Goal: Task Accomplishment & Management: Use online tool/utility

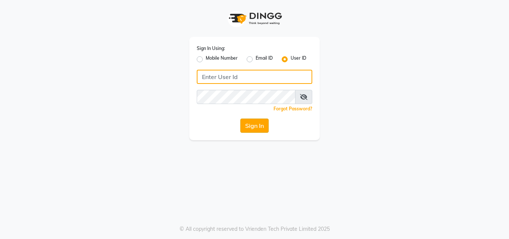
type input "ashish@123"
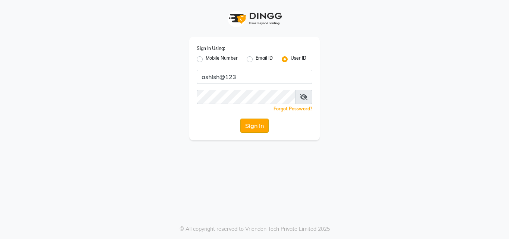
click at [260, 125] on button "Sign In" at bounding box center [255, 126] width 28 height 14
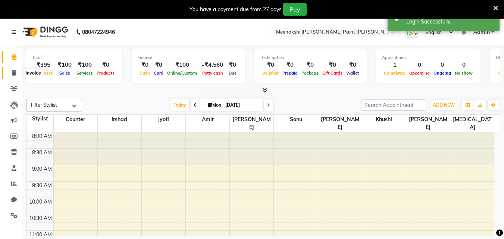
click at [15, 73] on icon at bounding box center [14, 73] width 4 height 6
select select "service"
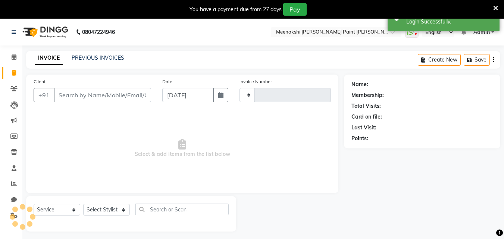
type input "0398"
select select "8161"
click at [105, 206] on select "Select Stylist amir counter [PERSON_NAME] [PERSON_NAME] [PERSON_NAME] [MEDICAL_…" at bounding box center [106, 210] width 47 height 12
select select "77148"
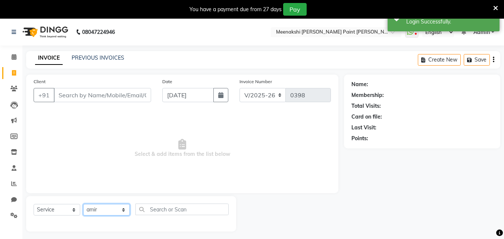
click at [83, 204] on select "Select Stylist amir counter [PERSON_NAME] [PERSON_NAME] [PERSON_NAME] [MEDICAL_…" at bounding box center [106, 210] width 47 height 12
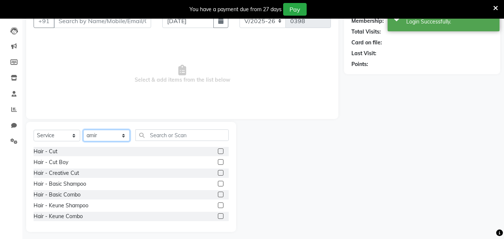
scroll to position [75, 0]
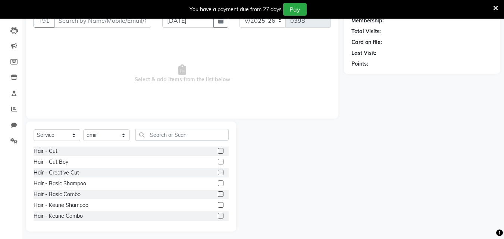
click at [218, 174] on label at bounding box center [221, 173] width 6 height 6
click at [218, 174] on input "checkbox" at bounding box center [220, 172] width 5 height 5
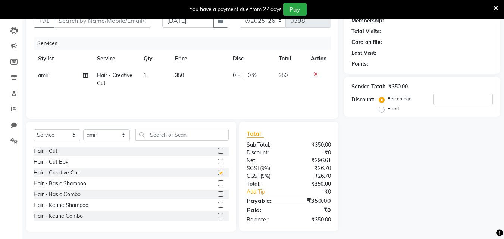
checkbox input "false"
click at [148, 75] on td "1" at bounding box center [154, 79] width 31 height 25
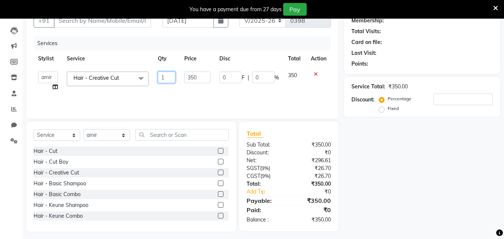
click at [164, 79] on input "1" at bounding box center [167, 78] width 18 height 12
type input "2"
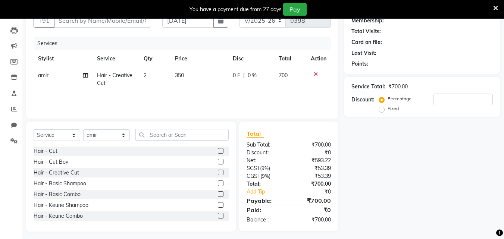
drag, startPoint x: 171, startPoint y: 89, endPoint x: 174, endPoint y: 96, distance: 7.3
click at [171, 89] on tr "amir Hair - Creative Cut 2 350 0 F | 0 % 700" at bounding box center [182, 79] width 297 height 25
click at [182, 138] on input "text" at bounding box center [181, 135] width 93 height 12
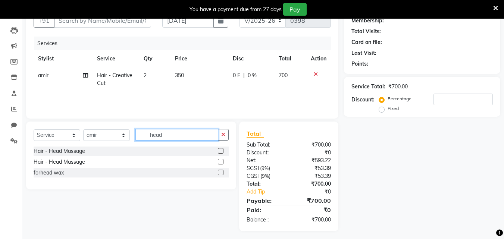
type input "head"
click at [218, 149] on label at bounding box center [221, 151] width 6 height 6
click at [218, 149] on input "checkbox" at bounding box center [220, 151] width 5 height 5
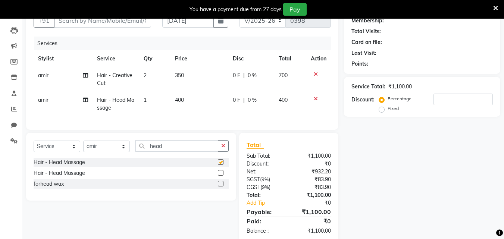
checkbox input "false"
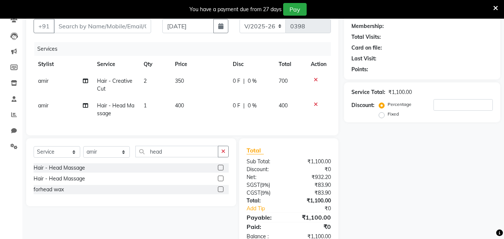
scroll to position [20, 0]
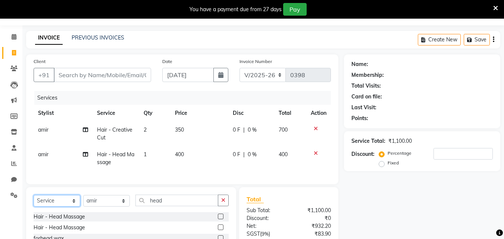
drag, startPoint x: 69, startPoint y: 210, endPoint x: 69, endPoint y: 206, distance: 4.1
click at [69, 207] on select "Select Service Product Membership Package Voucher Prepaid Gift Card" at bounding box center [57, 201] width 47 height 12
select select "product"
click at [34, 201] on select "Select Service Product Membership Package Voucher Prepaid Gift Card" at bounding box center [57, 201] width 47 height 12
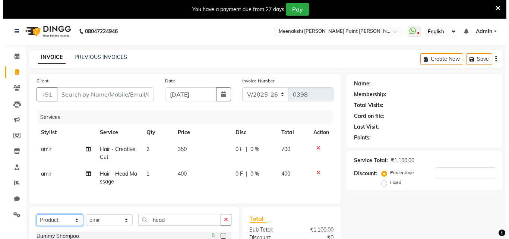
scroll to position [0, 0]
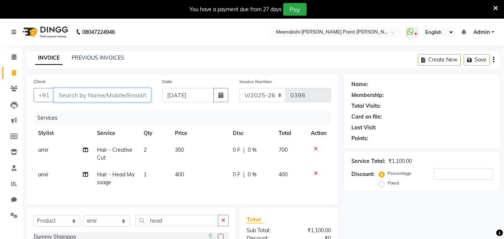
click at [130, 95] on input "Client" at bounding box center [102, 95] width 97 height 14
type input "9"
type input "0"
type input "9891581671"
click at [130, 95] on span "Add Client" at bounding box center [131, 94] width 29 height 7
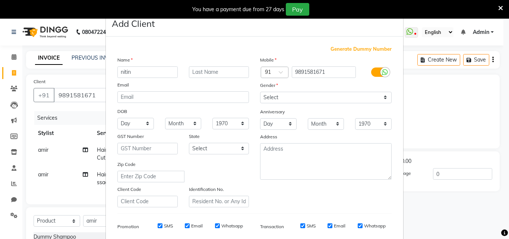
type input "nitin"
click at [268, 98] on select "Select [DEMOGRAPHIC_DATA] [DEMOGRAPHIC_DATA] Other Prefer Not To Say" at bounding box center [326, 98] width 132 height 12
select select "[DEMOGRAPHIC_DATA]"
click at [260, 92] on select "Select [DEMOGRAPHIC_DATA] [DEMOGRAPHIC_DATA] Other Prefer Not To Say" at bounding box center [326, 98] width 132 height 12
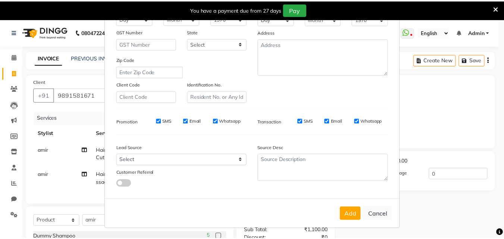
scroll to position [105, 0]
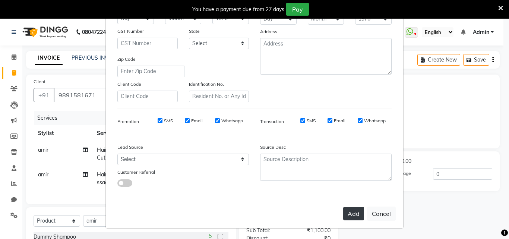
click at [349, 214] on button "Add" at bounding box center [354, 213] width 21 height 13
select select
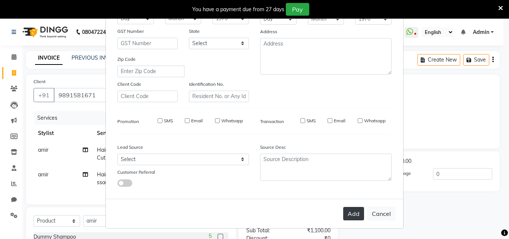
select select
checkbox input "false"
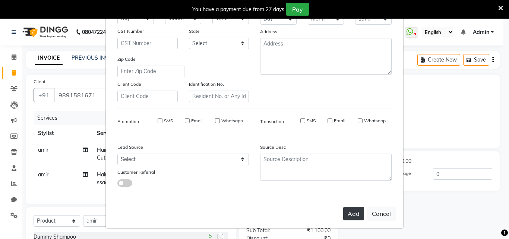
checkbox input "false"
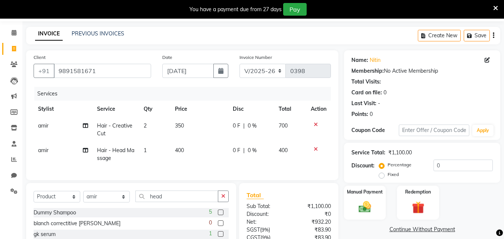
scroll to position [37, 0]
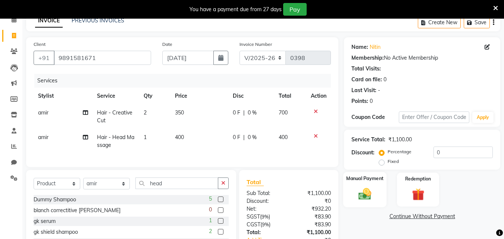
click at [371, 192] on img at bounding box center [364, 193] width 21 height 15
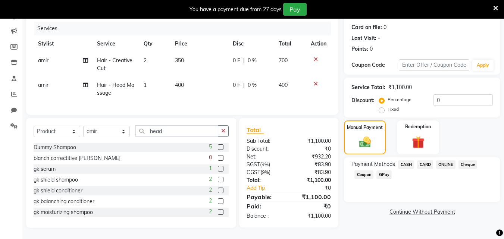
scroll to position [95, 0]
click at [427, 160] on span "CARD" at bounding box center [425, 164] width 16 height 9
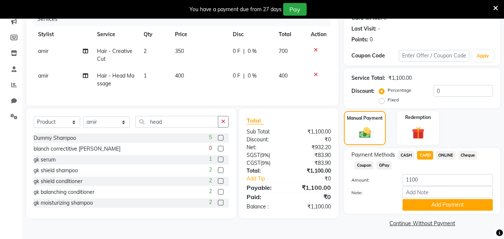
scroll to position [100, 0]
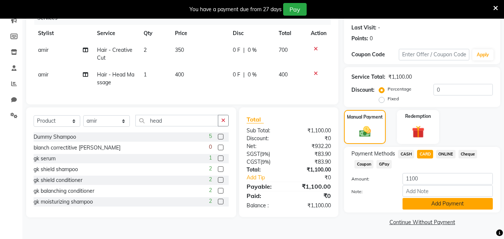
click at [430, 202] on button "Add Payment" at bounding box center [447, 204] width 90 height 12
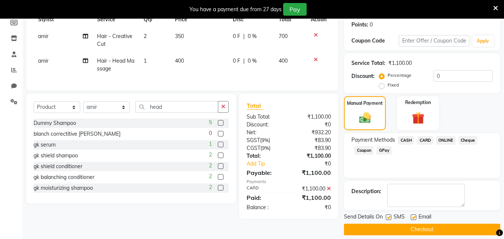
scroll to position [121, 0]
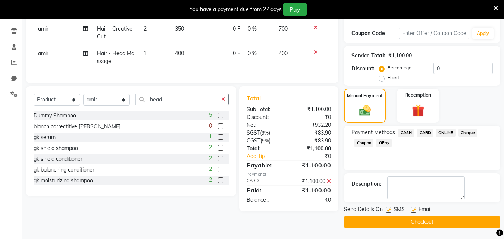
click at [426, 226] on button "Checkout" at bounding box center [422, 222] width 156 height 12
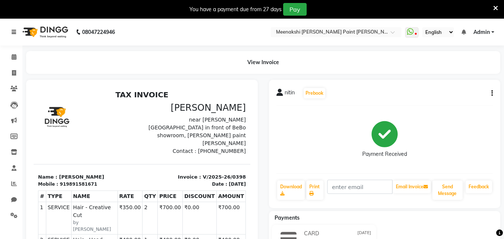
click at [12, 31] on icon at bounding box center [14, 31] width 4 height 5
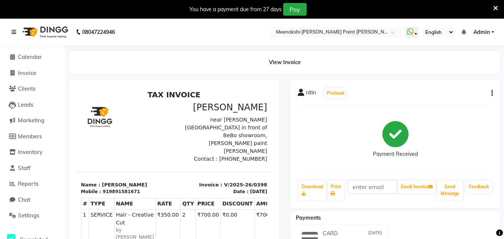
click at [17, 33] on link at bounding box center [15, 32] width 7 height 21
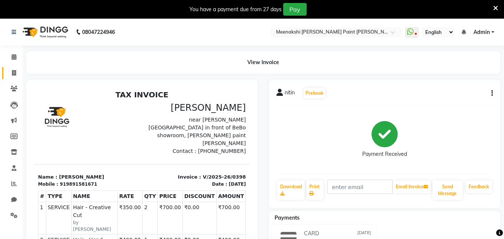
click at [14, 71] on icon at bounding box center [14, 73] width 4 height 6
select select "service"
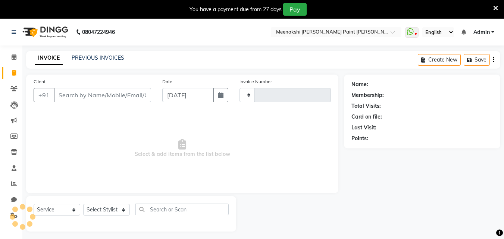
scroll to position [19, 0]
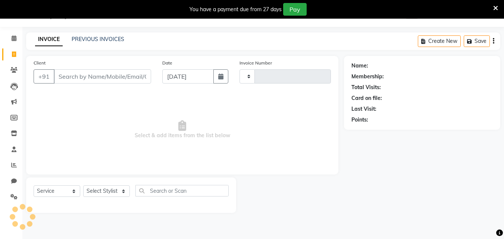
type input "0399"
select select "8161"
click at [15, 36] on icon at bounding box center [14, 38] width 5 height 6
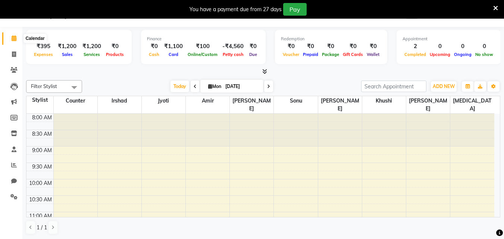
click at [19, 40] on span at bounding box center [13, 38] width 13 height 9
click at [21, 53] on li "Invoice" at bounding box center [11, 55] width 22 height 16
click at [12, 50] on link "Invoice" at bounding box center [11, 54] width 18 height 12
select select "service"
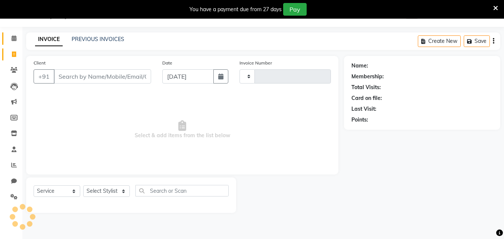
type input "0399"
select select "8161"
drag, startPoint x: 12, startPoint y: 36, endPoint x: 38, endPoint y: 41, distance: 26.6
click at [13, 36] on icon at bounding box center [14, 38] width 5 height 6
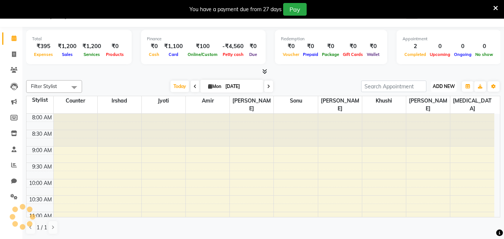
click at [444, 83] on button "ADD NEW Toggle Dropdown" at bounding box center [444, 86] width 26 height 10
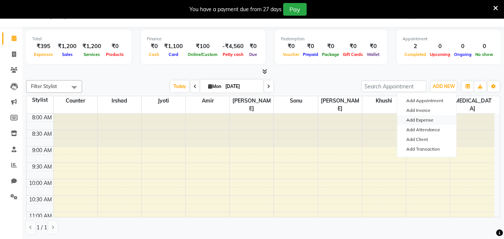
click at [432, 118] on link "Add Expense" at bounding box center [426, 120] width 59 height 10
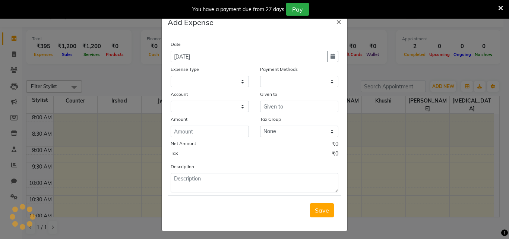
select select "1"
select select "7289"
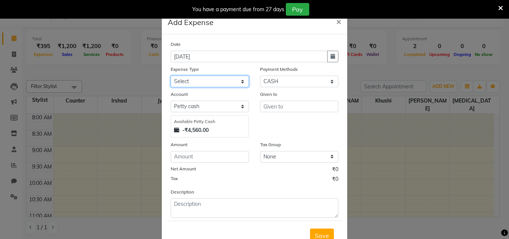
click at [222, 79] on select "Select Advance Salary Bank charges Car maintenance Cash transfer to bank Cash t…" at bounding box center [210, 82] width 78 height 12
select select "18"
click at [171, 76] on select "Select Advance Salary Bank charges Car maintenance Cash transfer to bank Cash t…" at bounding box center [210, 82] width 78 height 12
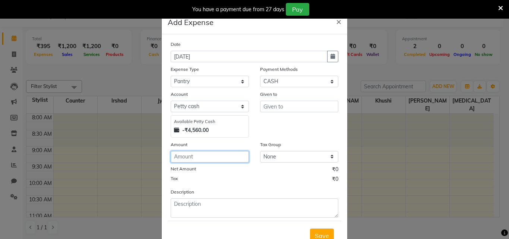
click at [221, 156] on input "number" at bounding box center [210, 157] width 78 height 12
type input "35"
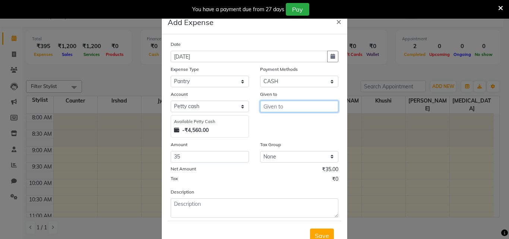
click at [280, 107] on input "text" at bounding box center [299, 107] width 78 height 12
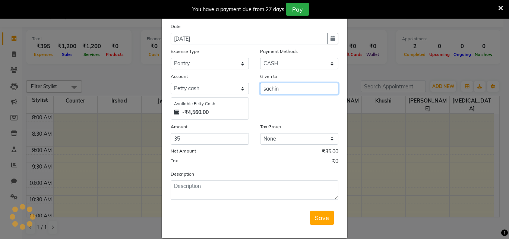
scroll to position [28, 0]
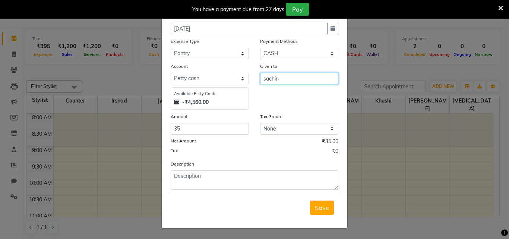
type input "sachin"
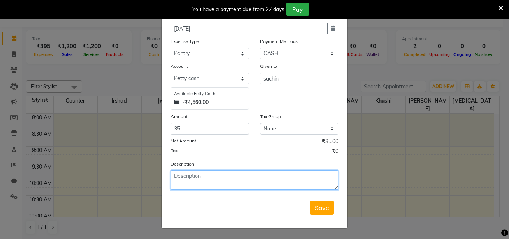
click at [241, 177] on textarea at bounding box center [255, 179] width 168 height 19
type textarea "milk"
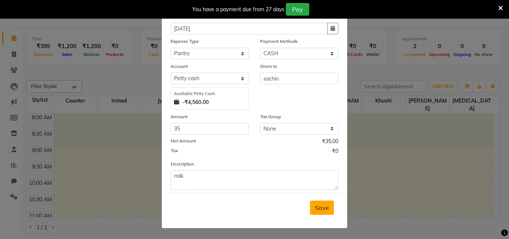
click at [320, 211] on button "Save" at bounding box center [322, 208] width 24 height 14
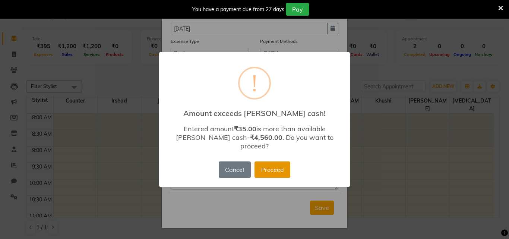
click at [276, 162] on button "Proceed" at bounding box center [273, 169] width 36 height 16
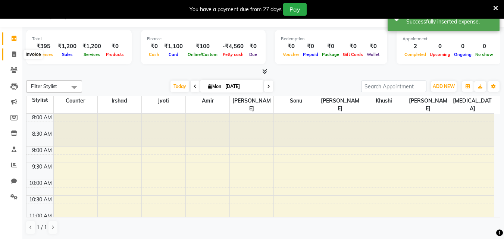
click at [18, 54] on span at bounding box center [13, 54] width 13 height 9
select select "service"
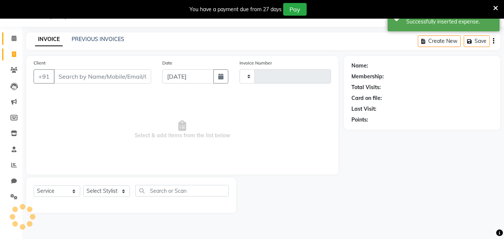
type input "0399"
select select "8161"
click at [15, 34] on link "Calendar" at bounding box center [11, 38] width 18 height 12
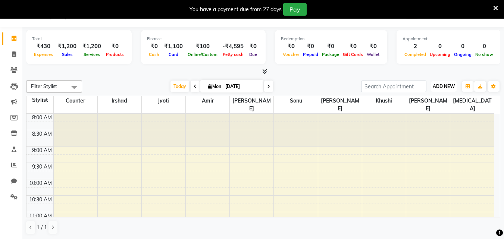
click at [439, 82] on button "ADD NEW Toggle Dropdown" at bounding box center [444, 86] width 26 height 10
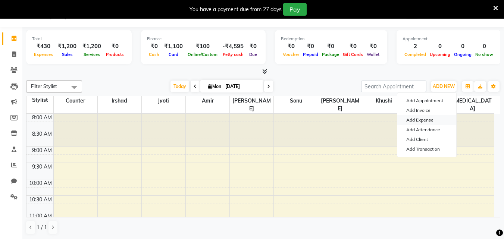
click at [430, 118] on link "Add Expense" at bounding box center [426, 120] width 59 height 10
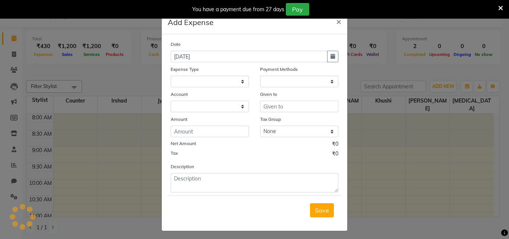
select select "1"
select select "7289"
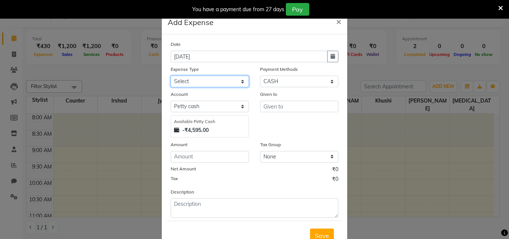
click at [209, 79] on select "Select Advance Salary Bank charges Car maintenance Cash transfer to bank Cash t…" at bounding box center [210, 82] width 78 height 12
select select "10"
click at [171, 76] on select "Select Advance Salary Bank charges Car maintenance Cash transfer to bank Cash t…" at bounding box center [210, 82] width 78 height 12
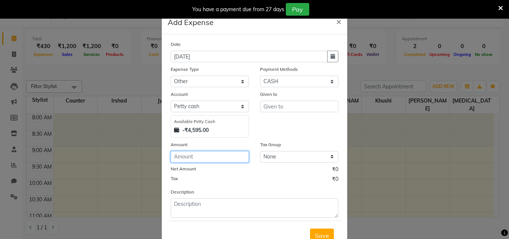
click at [223, 159] on input "number" at bounding box center [210, 157] width 78 height 12
type input "500"
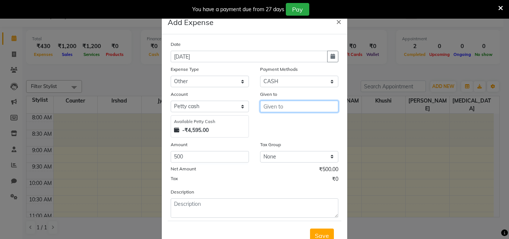
click at [295, 104] on input "text" at bounding box center [299, 107] width 78 height 12
click at [288, 118] on button "sou rav" at bounding box center [290, 122] width 59 height 12
type input "[PERSON_NAME]"
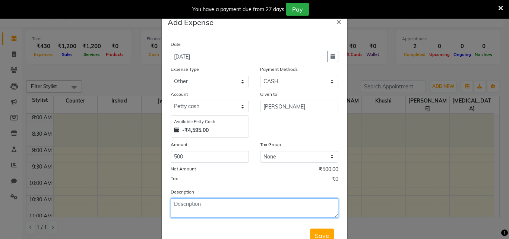
click at [231, 198] on textarea at bounding box center [255, 207] width 168 height 19
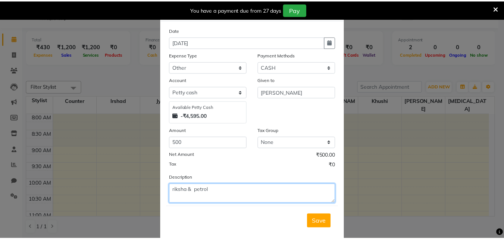
scroll to position [28, 0]
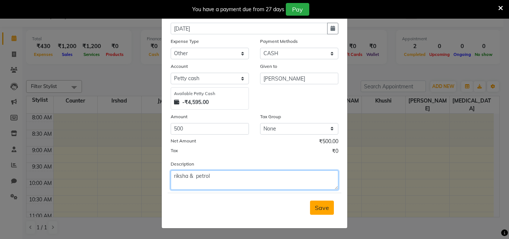
type textarea "riksha & petrol"
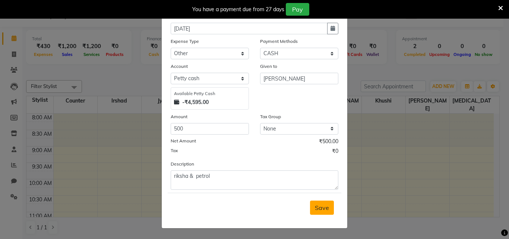
click at [325, 207] on span "Save" at bounding box center [322, 207] width 14 height 7
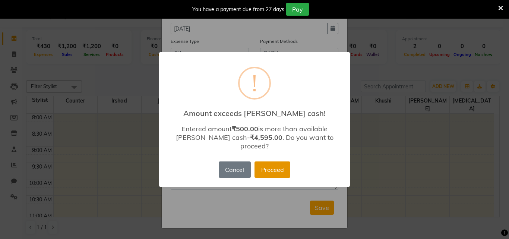
click at [280, 168] on button "Proceed" at bounding box center [273, 169] width 36 height 16
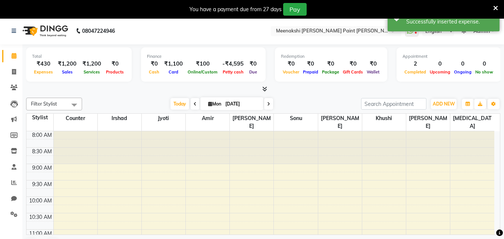
scroll to position [0, 0]
